Goal: Task Accomplishment & Management: Manage account settings

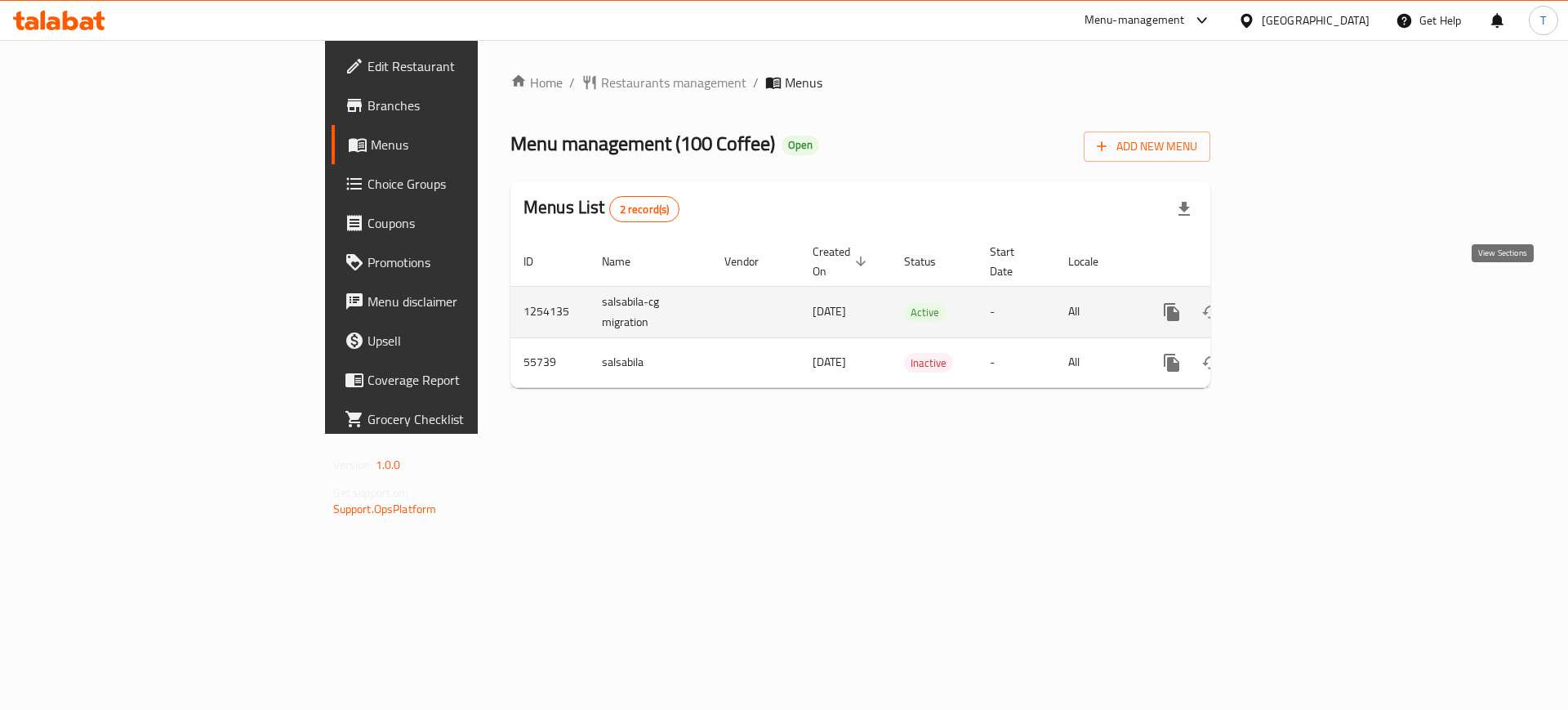
click at [1299, 302] on icon "enhanced table" at bounding box center [1289, 311] width 19 height 19
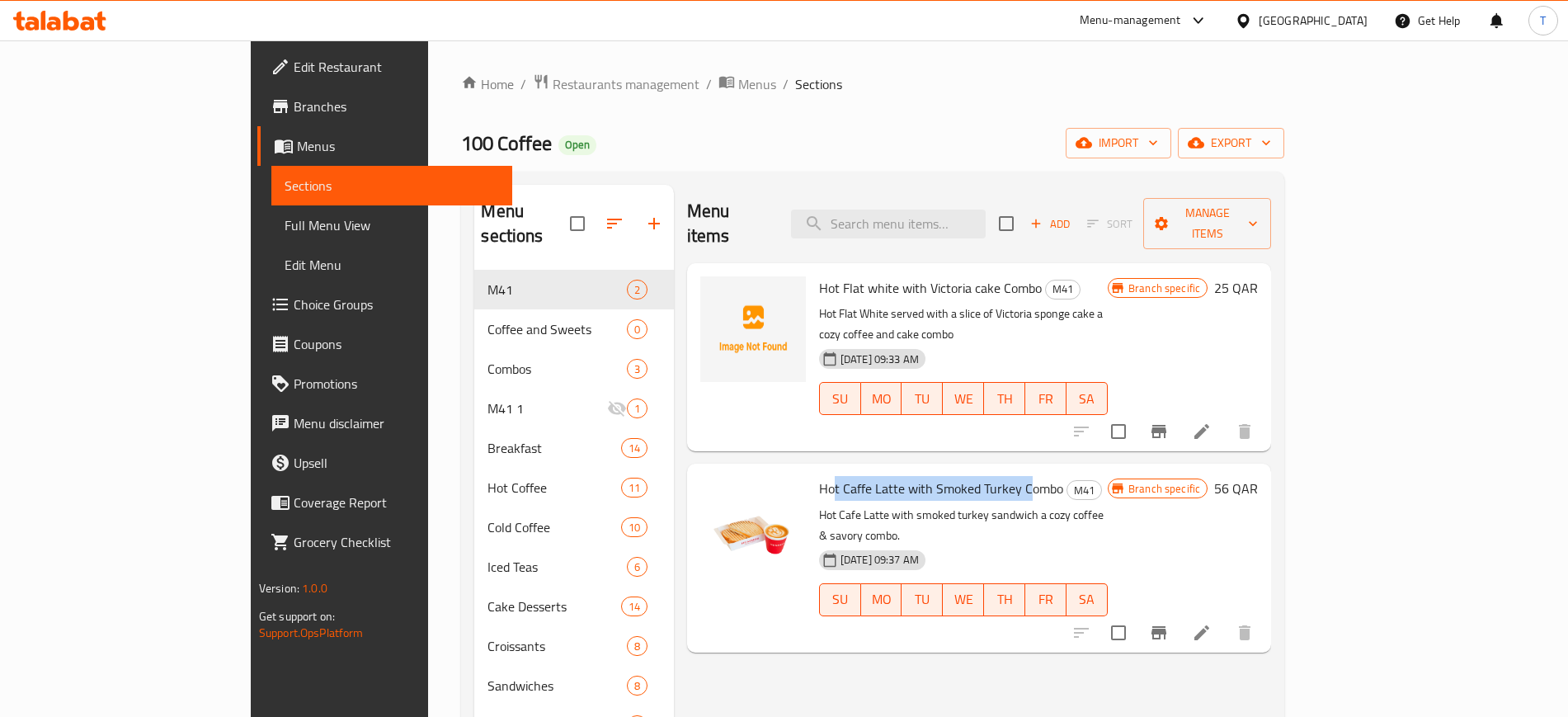
drag, startPoint x: 771, startPoint y: 440, endPoint x: 968, endPoint y: 443, distance: 197.0
click at [968, 476] on span "Hot Caffe Latte with Smoked Turkey Combo" at bounding box center [941, 488] width 244 height 25
click at [824, 276] on span "Hot Flat white with Victoria cake Combo" at bounding box center [931, 288] width 223 height 25
click at [1169, 421] on icon "Branch-specific-item" at bounding box center [1159, 430] width 19 height 19
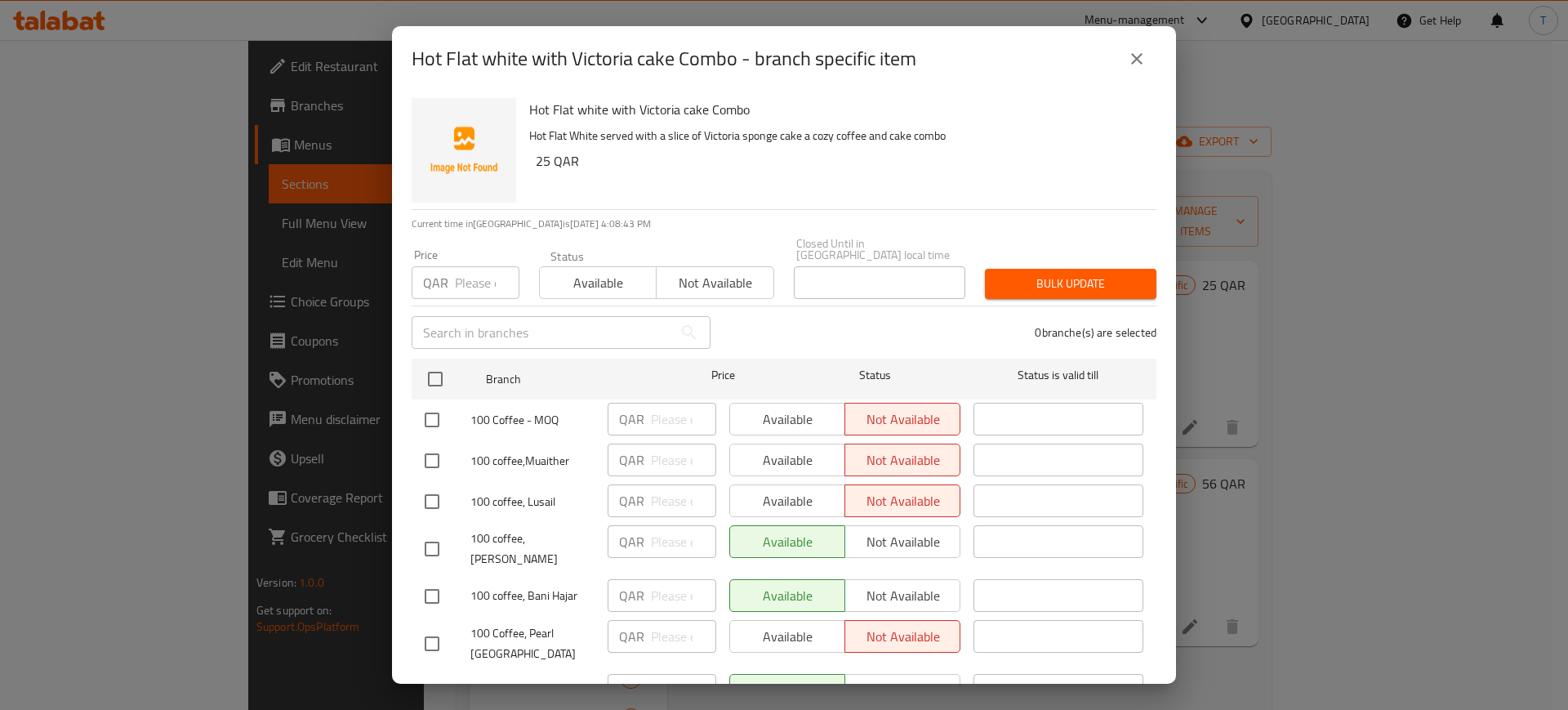
click at [1289, 452] on div "Hot Flat white with Victoria cake Combo - branch specific item Hot Flat white w…" at bounding box center [784, 355] width 1568 height 710
click at [1141, 70] on button "close" at bounding box center [1136, 58] width 39 height 39
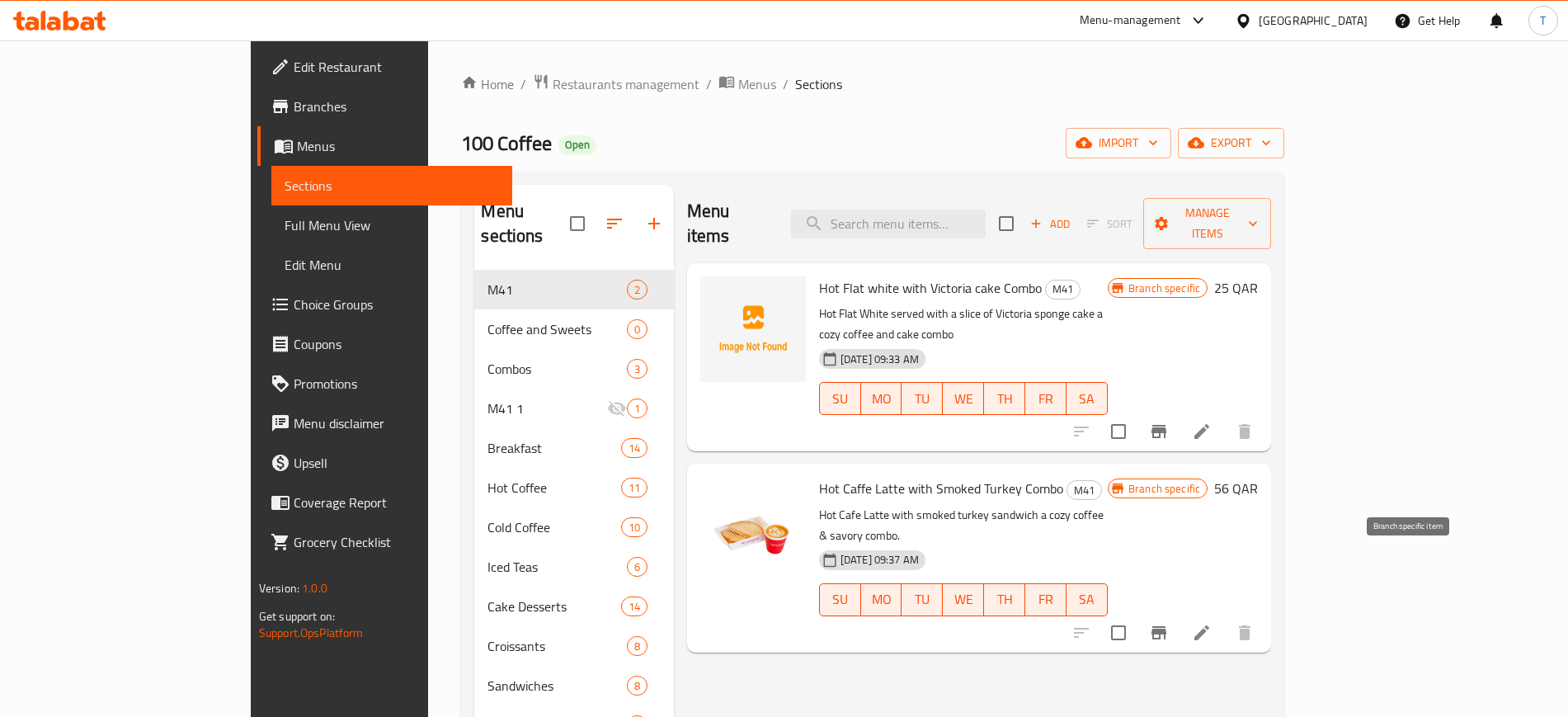
click at [1179, 613] on button "Branch-specific-item" at bounding box center [1159, 632] width 40 height 40
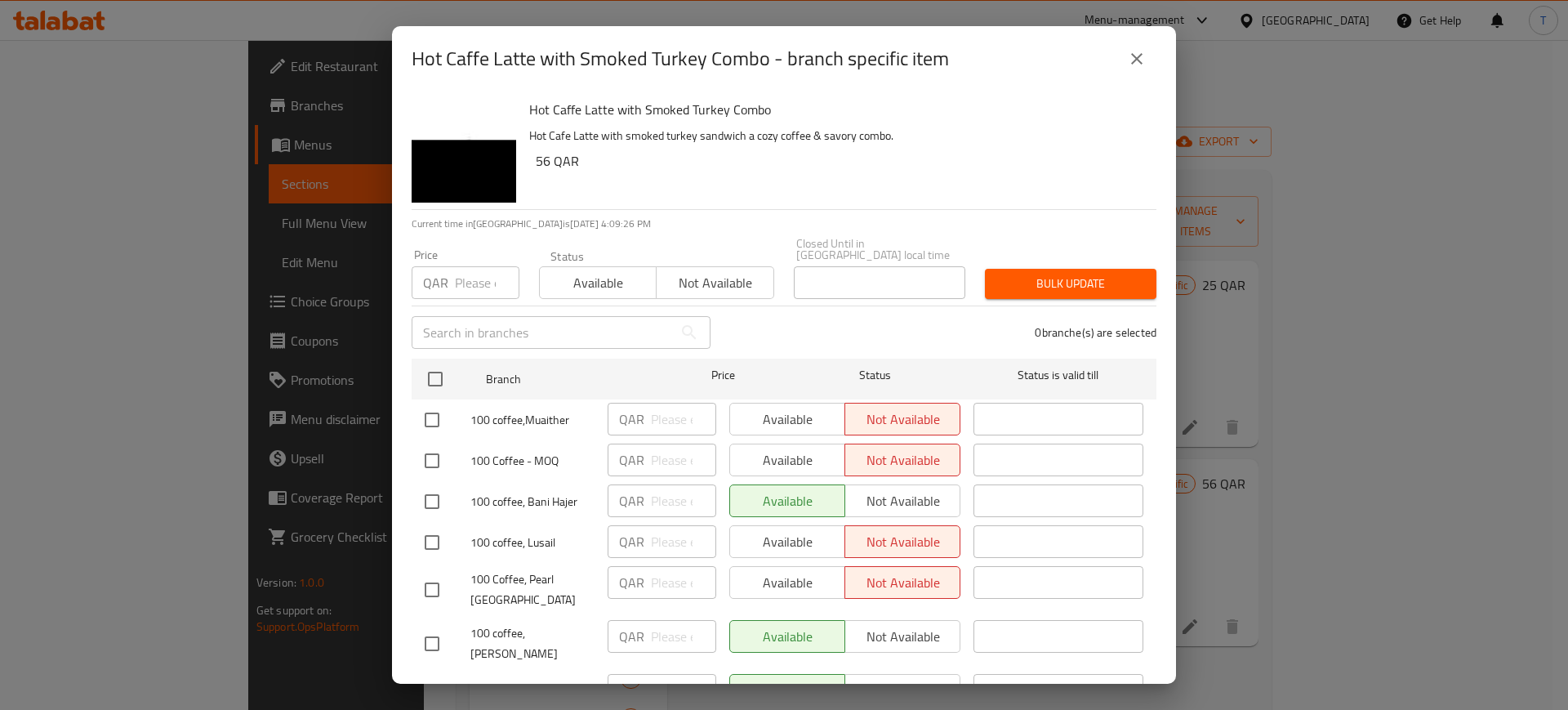
click at [1134, 57] on icon "close" at bounding box center [1136, 58] width 19 height 19
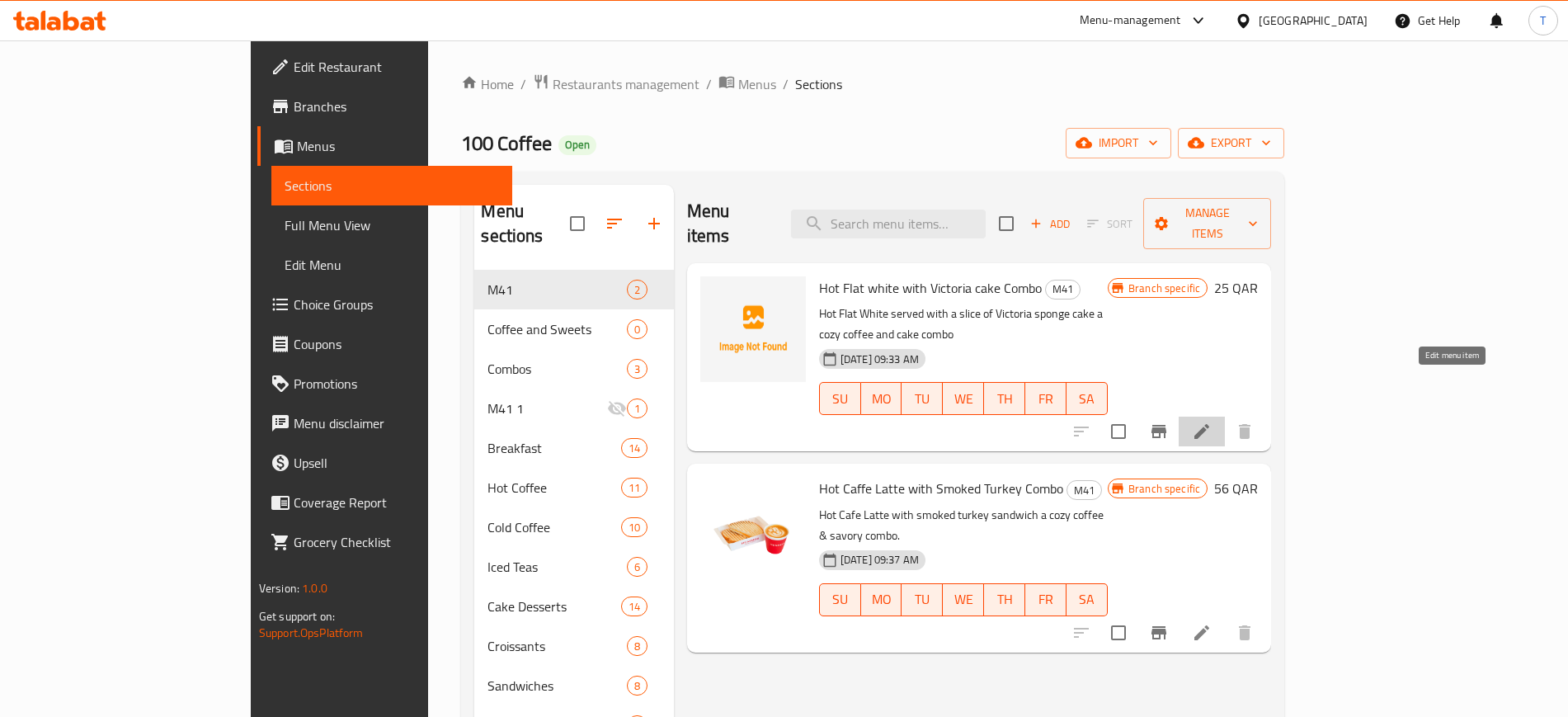
click at [1212, 421] on icon at bounding box center [1201, 430] width 19 height 19
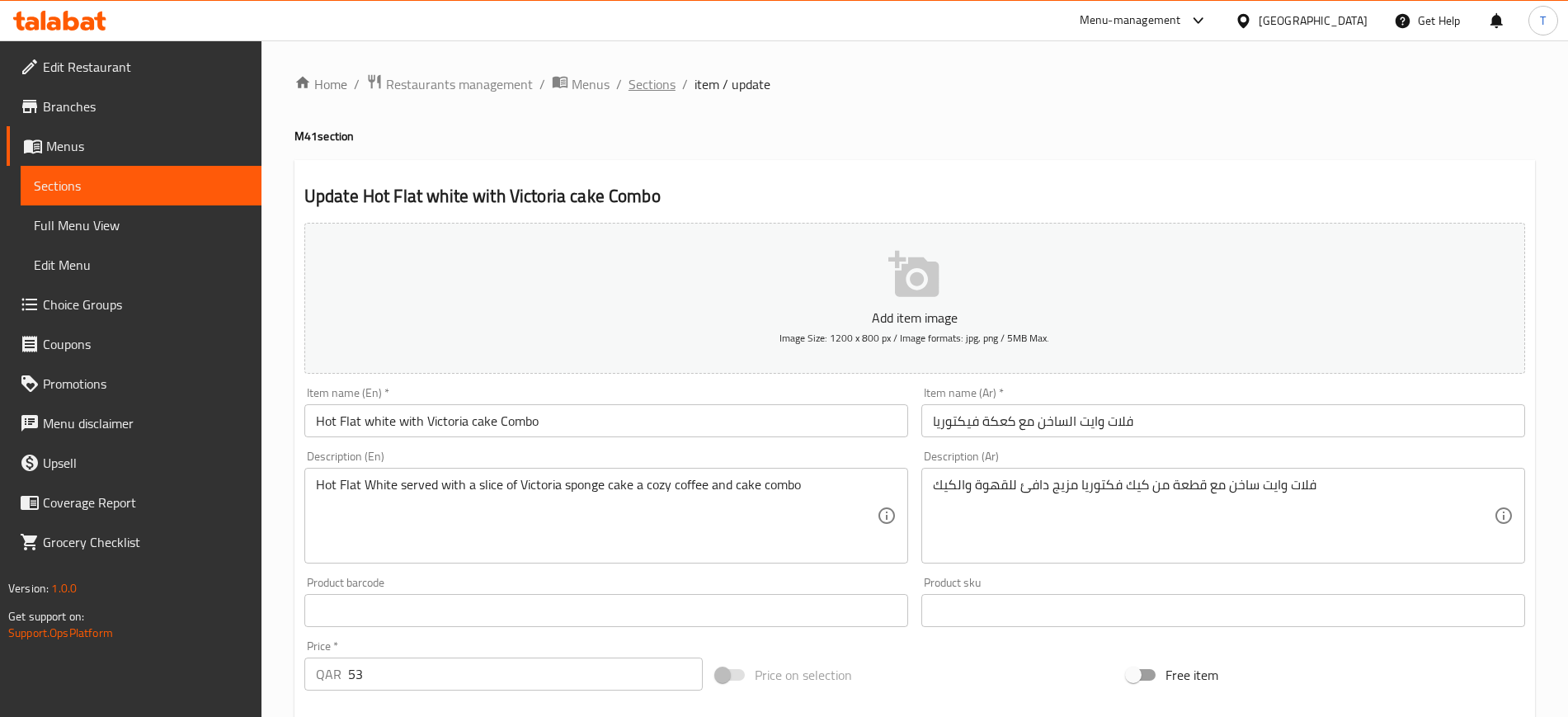
click at [656, 83] on span "Sections" at bounding box center [652, 84] width 47 height 19
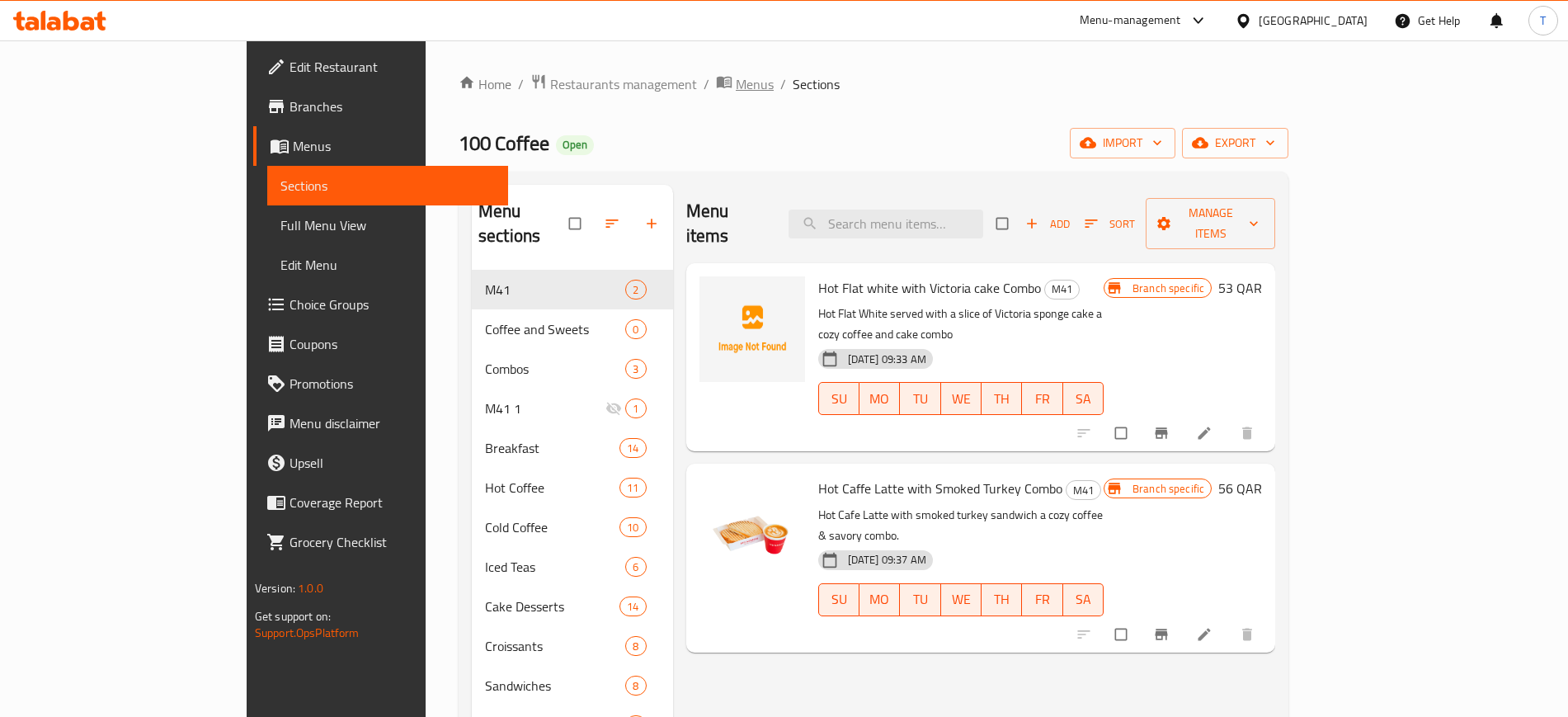
click at [736, 85] on span "Menus" at bounding box center [754, 84] width 38 height 19
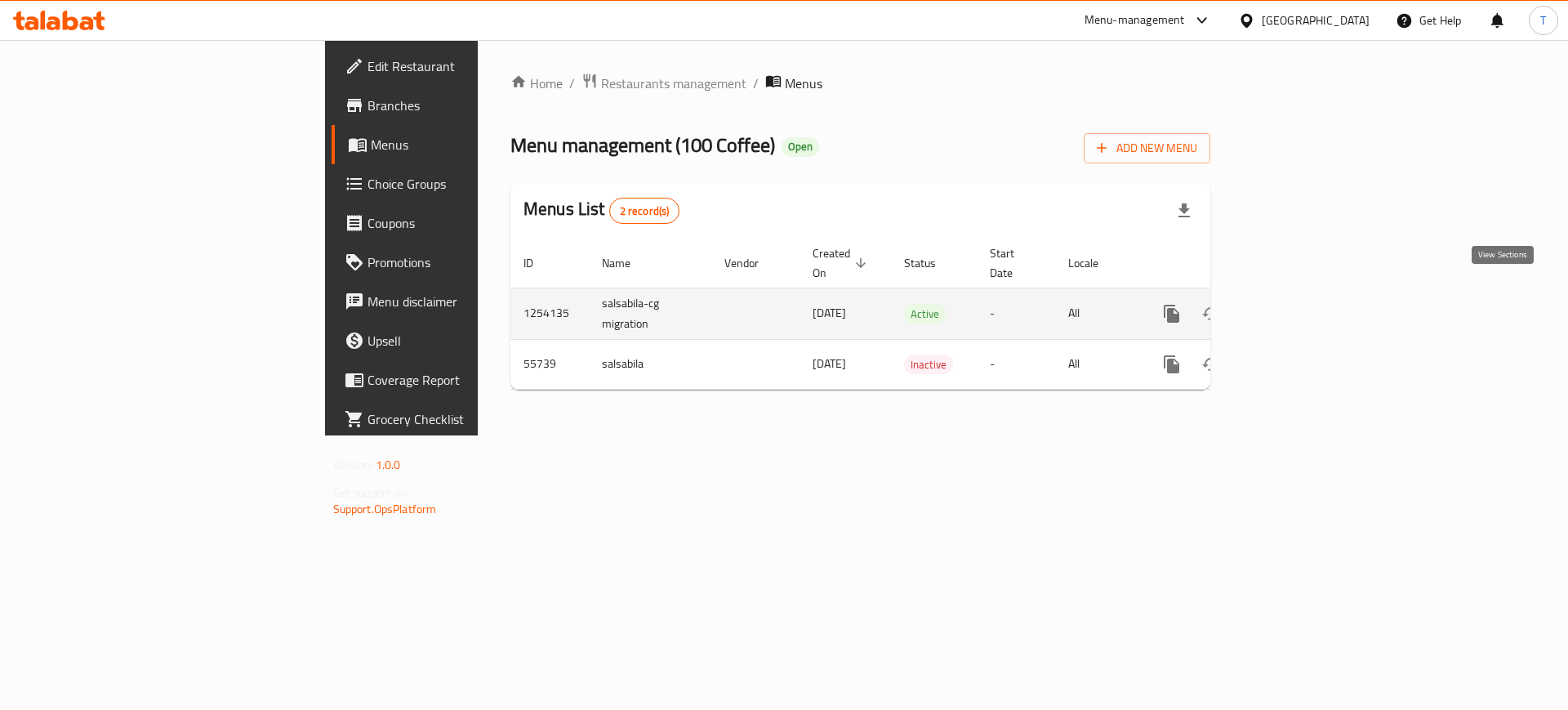
click at [1299, 304] on icon "enhanced table" at bounding box center [1289, 313] width 19 height 19
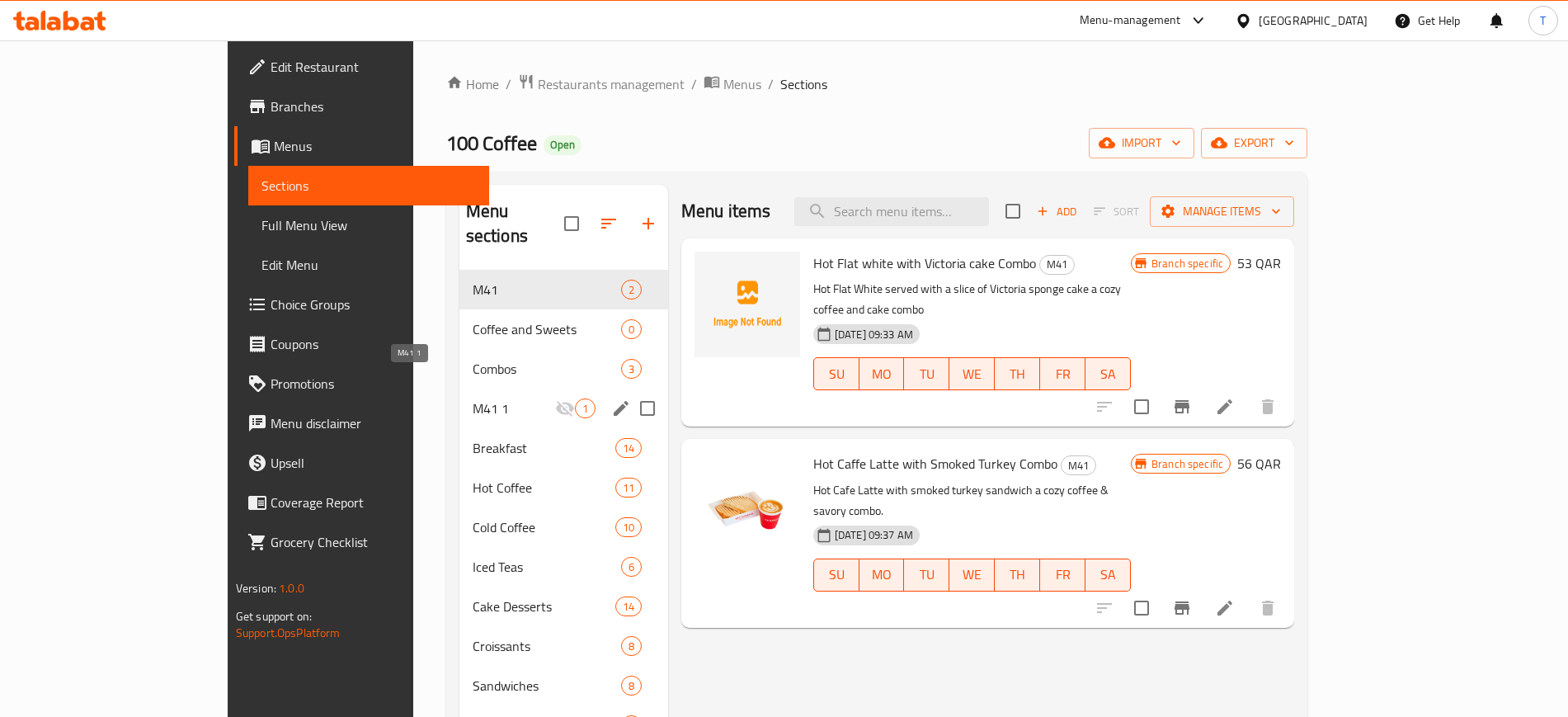
click at [473, 398] on span "M41 1" at bounding box center [514, 407] width 83 height 19
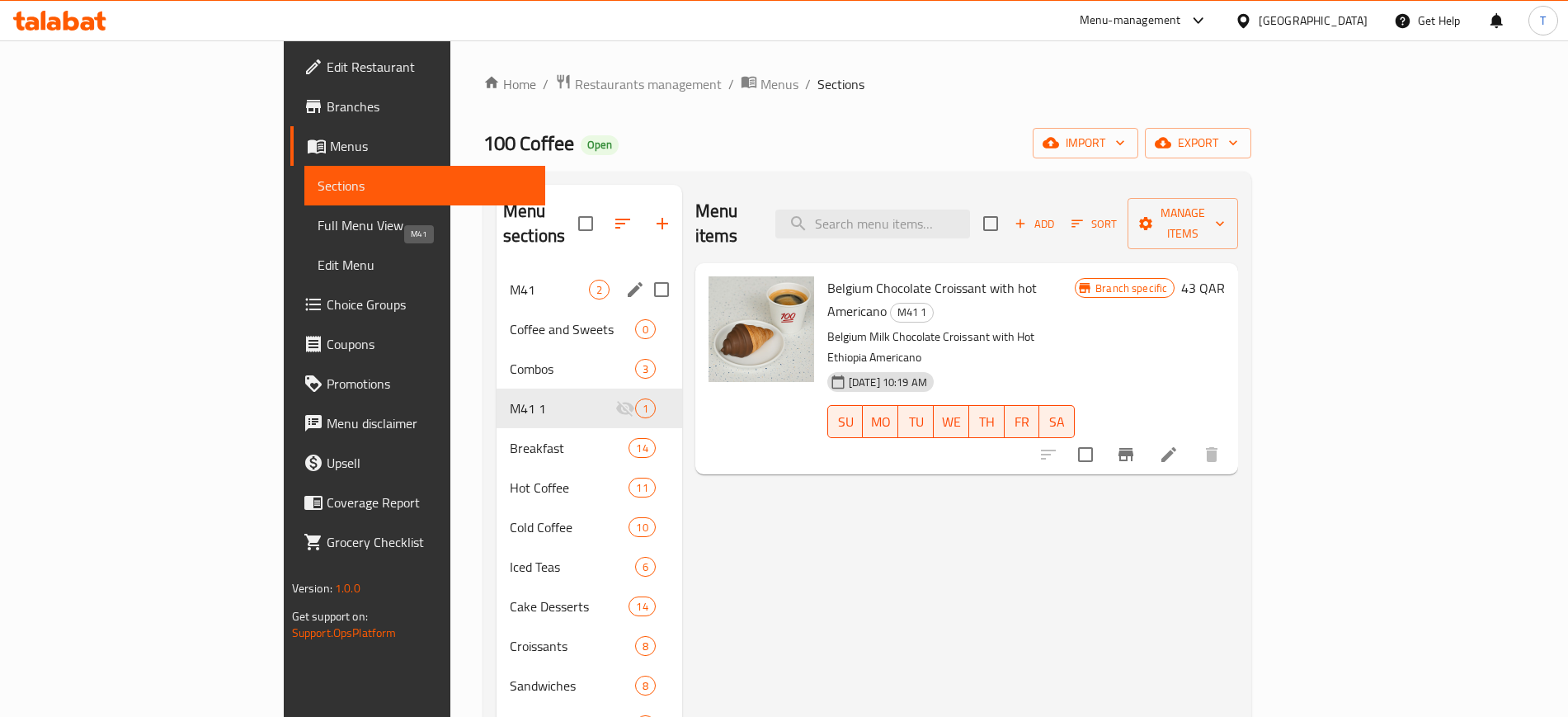
click at [510, 279] on span "M41" at bounding box center [549, 288] width 79 height 19
